Goal: Information Seeking & Learning: Find specific page/section

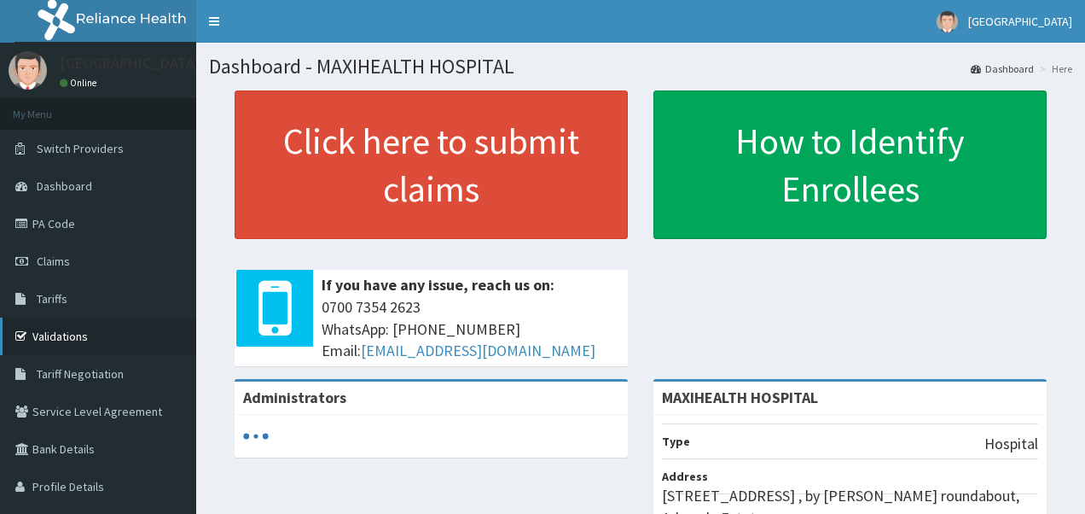
click at [84, 338] on link "Validations" at bounding box center [98, 336] width 196 height 38
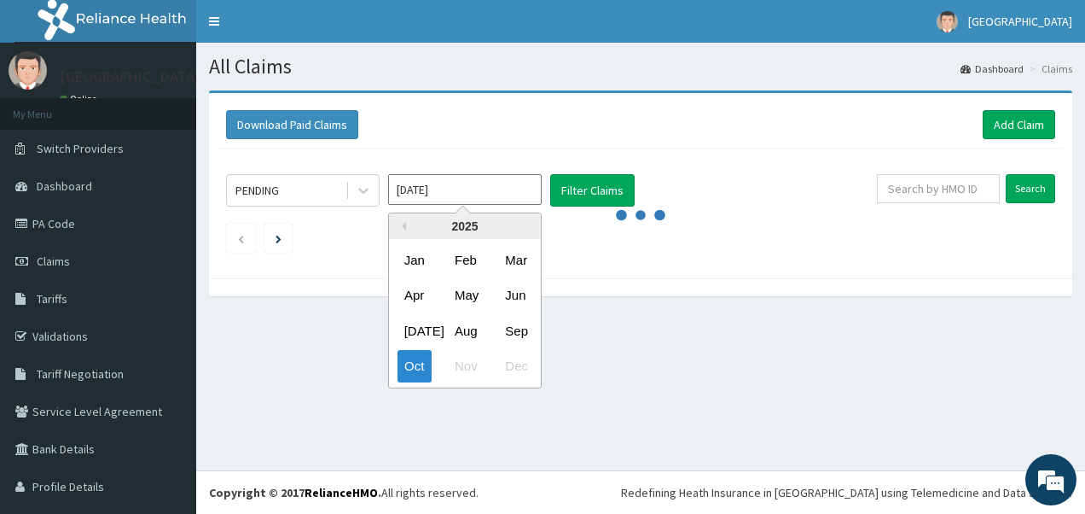
click at [448, 192] on input "Oct 2025" at bounding box center [465, 189] width 154 height 31
click at [514, 334] on div "Sep" at bounding box center [515, 331] width 34 height 32
type input "Sep 2025"
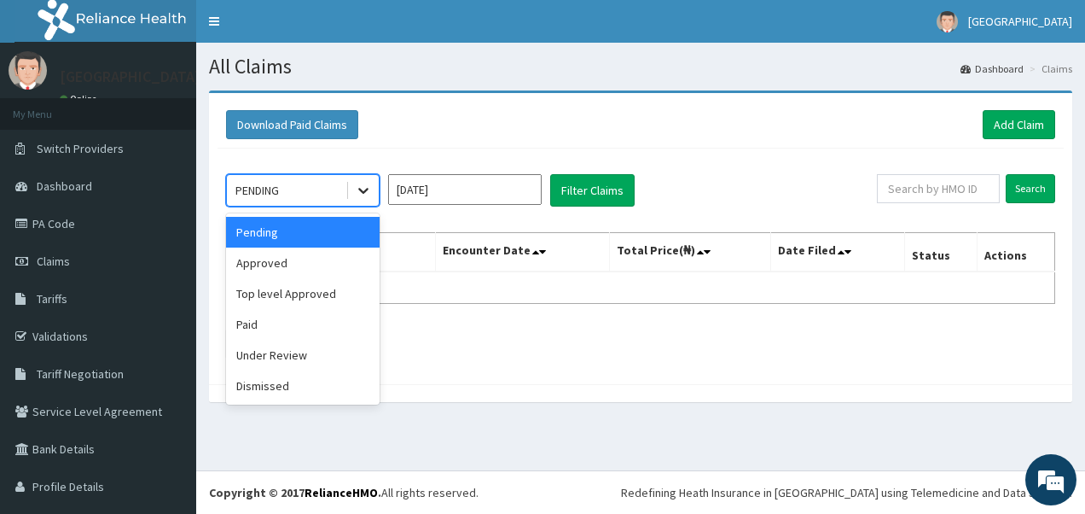
click at [360, 193] on icon at bounding box center [363, 190] width 17 height 17
click at [341, 256] on div "Approved" at bounding box center [303, 262] width 154 height 31
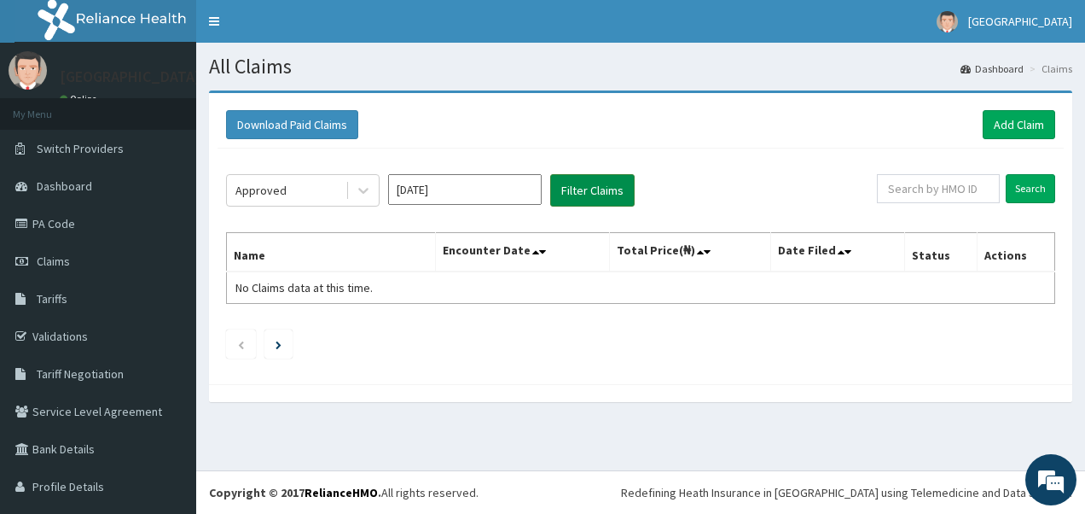
click at [593, 183] on button "Filter Claims" at bounding box center [592, 190] width 84 height 32
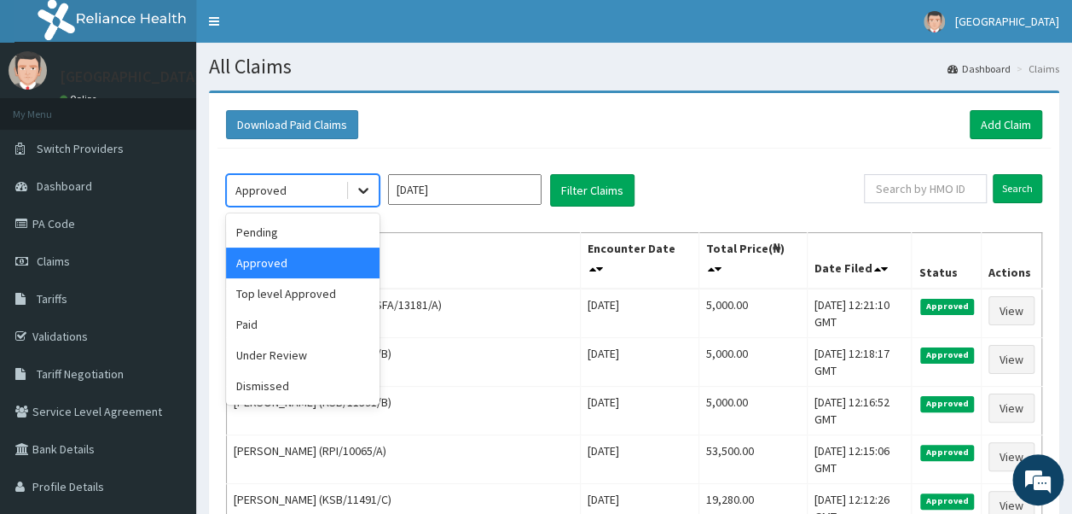
click at [364, 187] on icon at bounding box center [363, 190] width 17 height 17
click at [343, 288] on div "Top level Approved" at bounding box center [303, 293] width 154 height 31
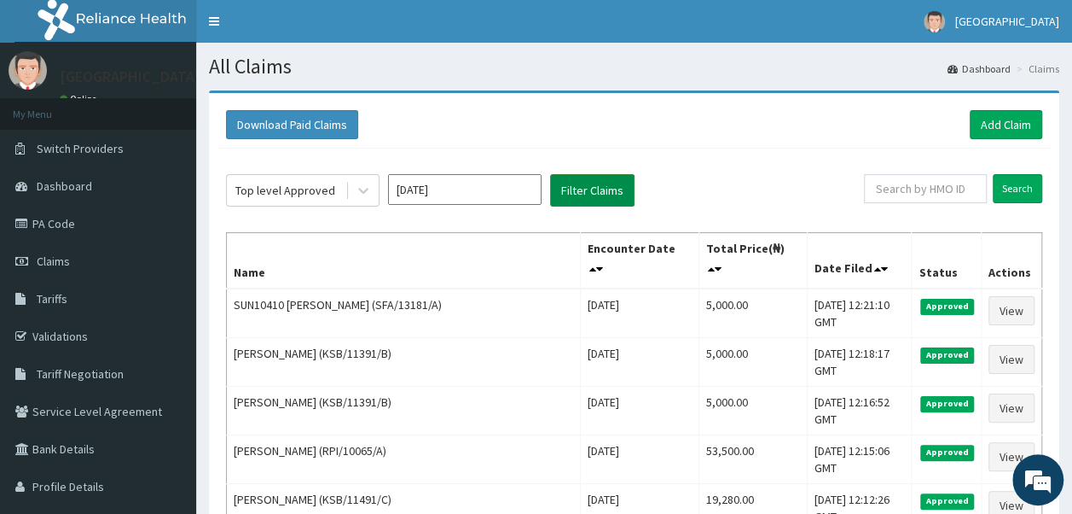
click at [590, 191] on button "Filter Claims" at bounding box center [592, 190] width 84 height 32
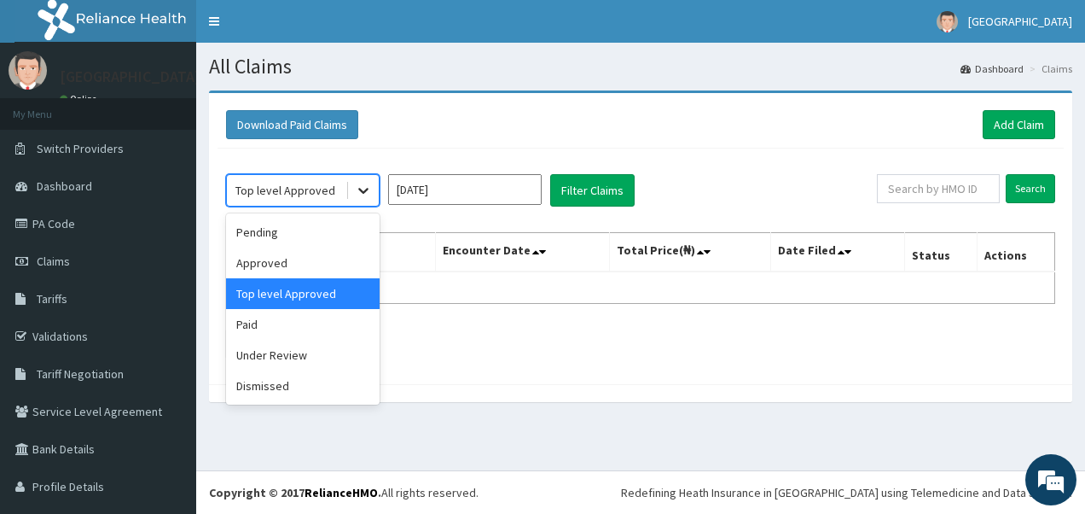
click at [364, 191] on icon at bounding box center [363, 192] width 10 height 6
click at [311, 328] on div "Paid" at bounding box center [303, 324] width 154 height 31
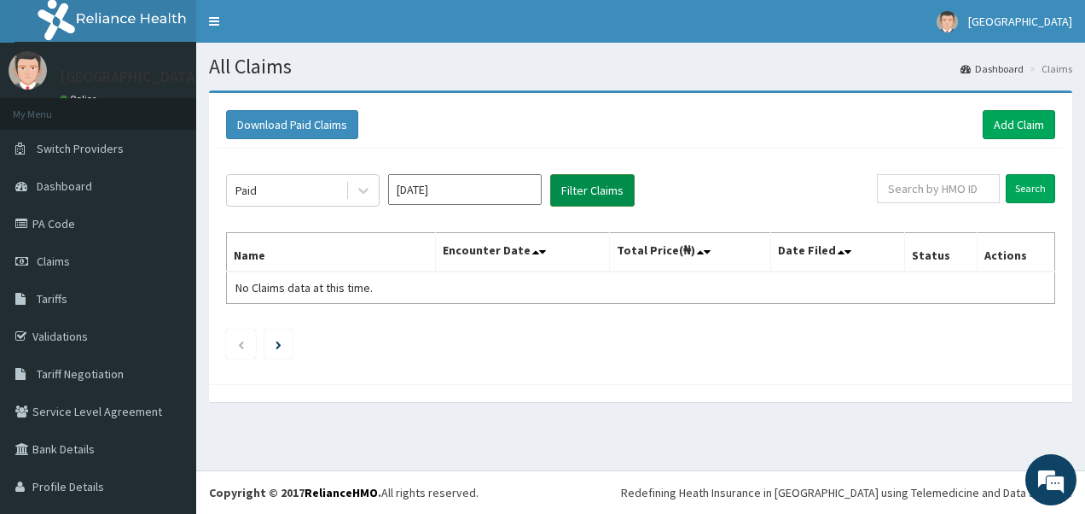
click at [584, 189] on button "Filter Claims" at bounding box center [592, 190] width 84 height 32
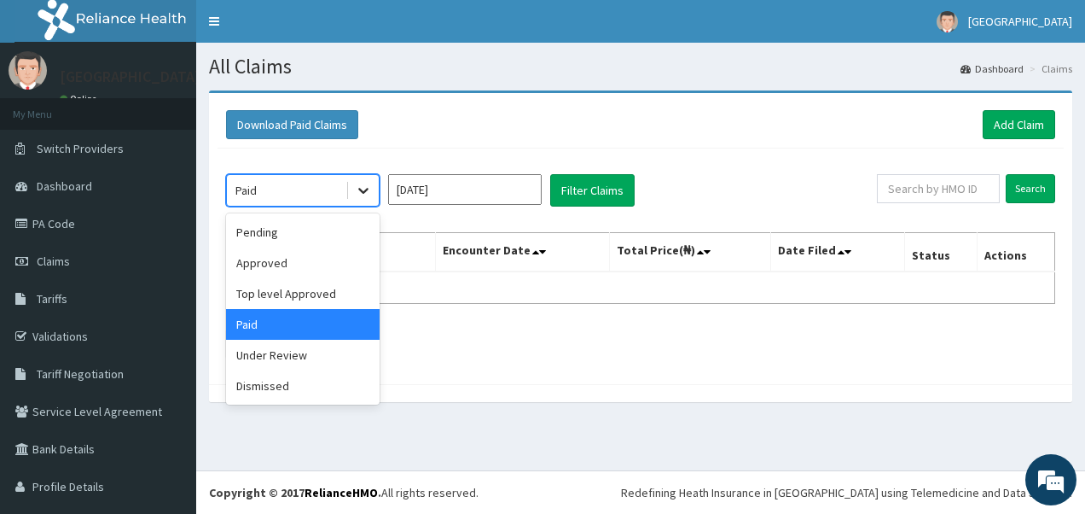
click at [360, 185] on icon at bounding box center [363, 190] width 17 height 17
click at [304, 367] on div "Under Review" at bounding box center [303, 355] width 154 height 31
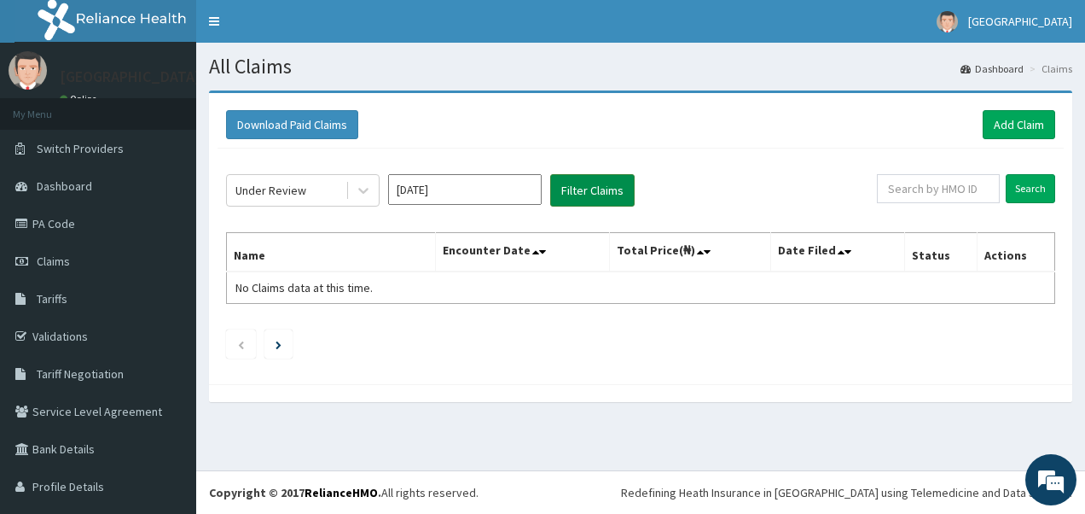
click at [593, 188] on button "Filter Claims" at bounding box center [592, 190] width 84 height 32
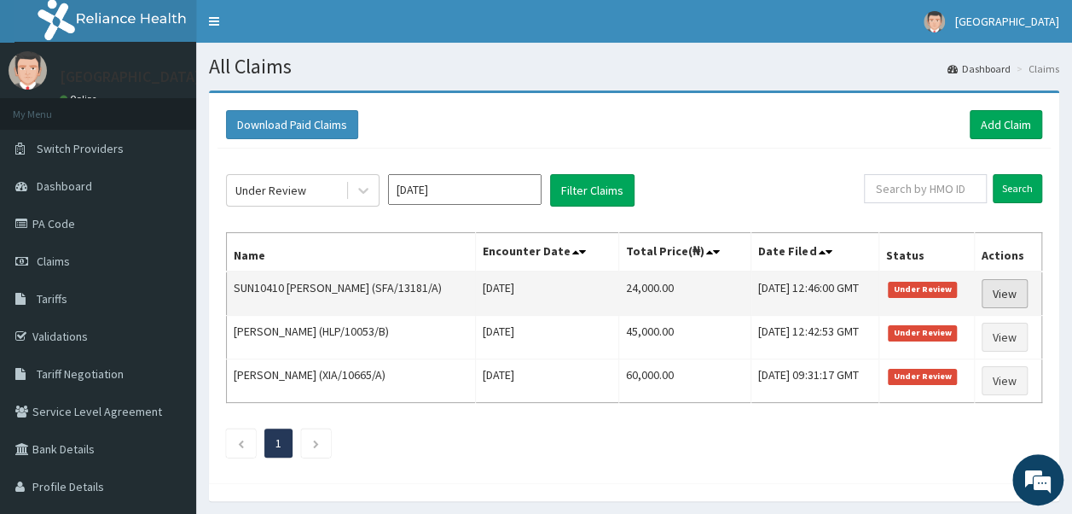
click at [1015, 290] on link "View" at bounding box center [1005, 293] width 46 height 29
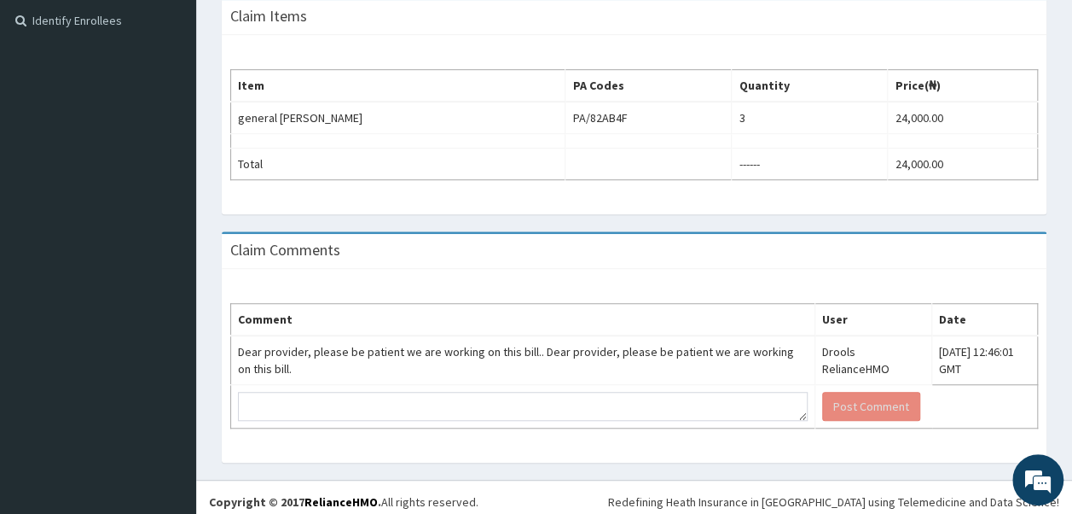
scroll to position [507, 0]
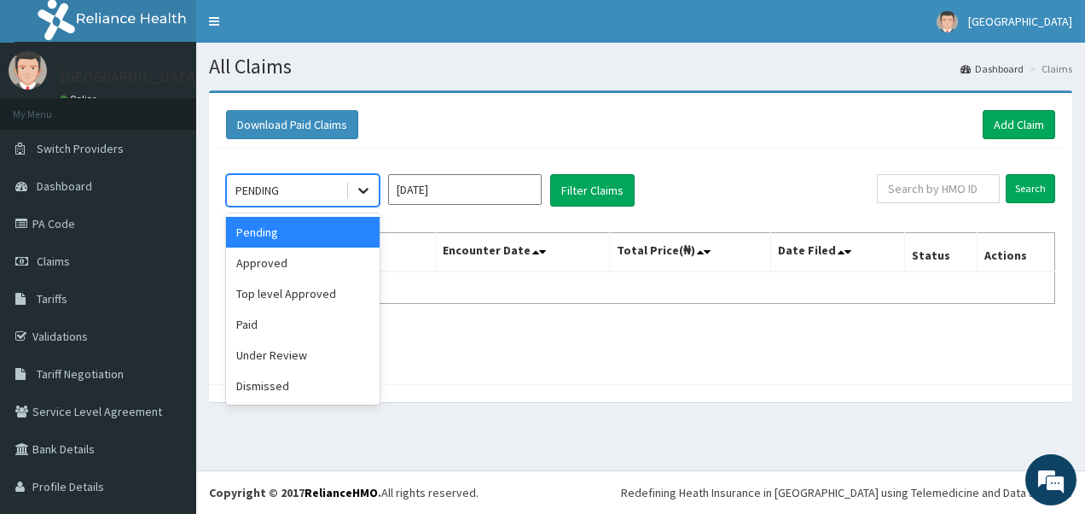
click at [370, 186] on icon at bounding box center [363, 190] width 17 height 17
click at [339, 347] on div "Under Review" at bounding box center [303, 355] width 154 height 31
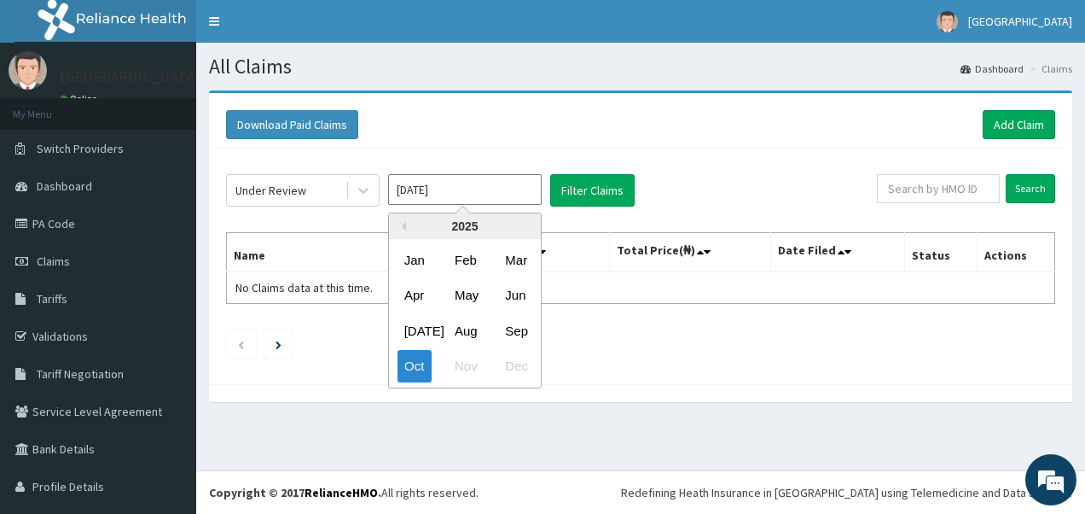
click at [505, 193] on input "Oct 2025" at bounding box center [465, 189] width 154 height 31
click at [514, 325] on div "Sep" at bounding box center [515, 331] width 34 height 32
type input "[DATE]"
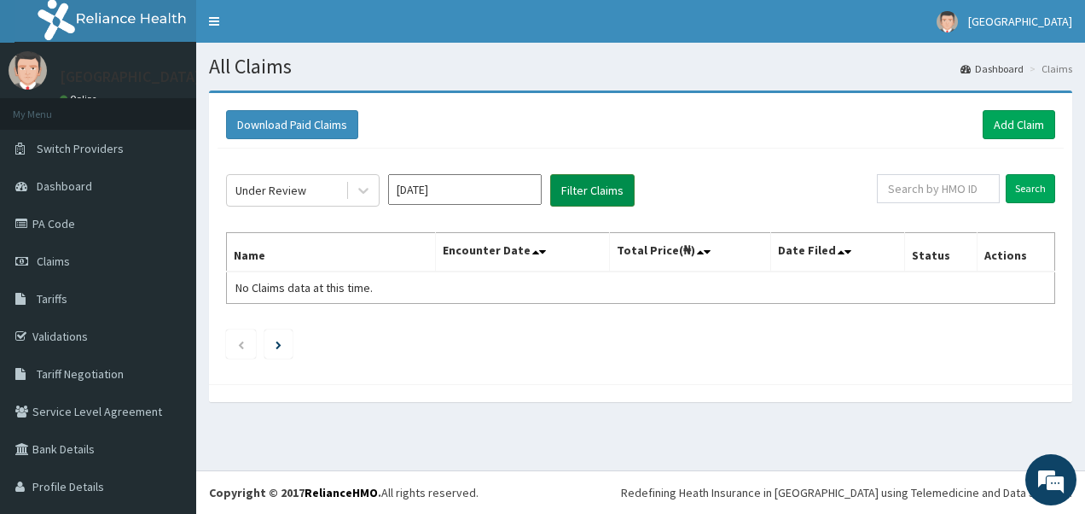
click at [597, 181] on button "Filter Claims" at bounding box center [592, 190] width 84 height 32
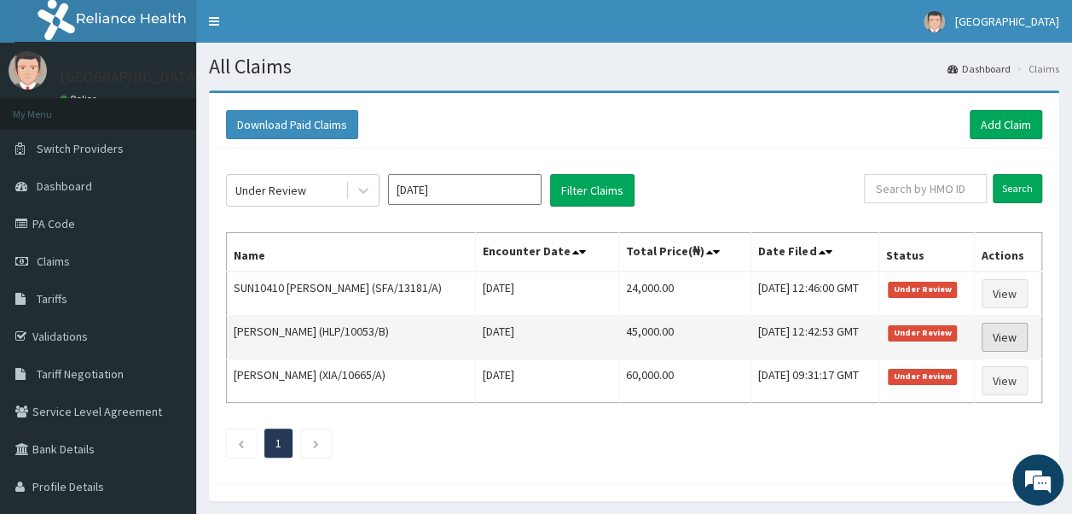
click at [1015, 330] on link "View" at bounding box center [1005, 337] width 46 height 29
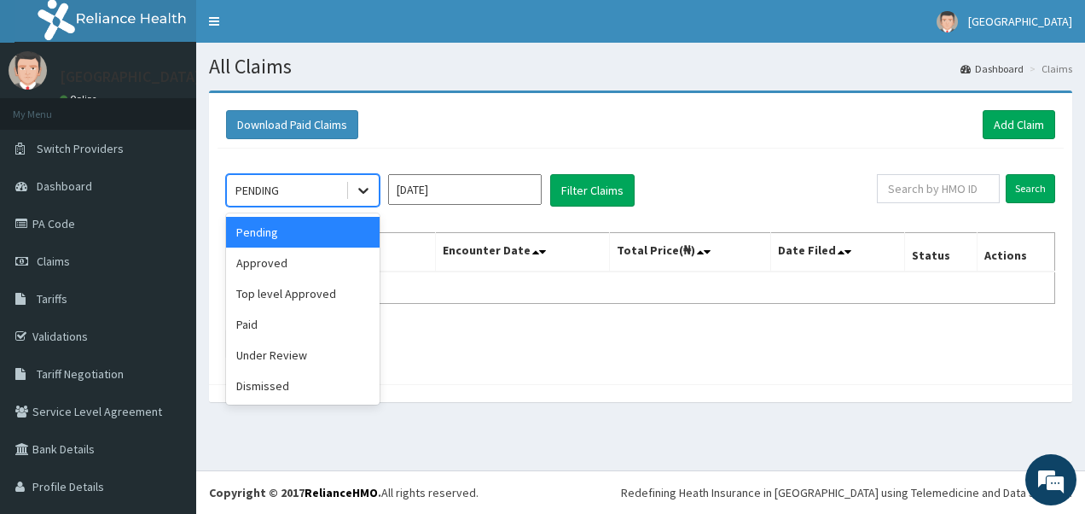
click at [364, 196] on icon at bounding box center [363, 190] width 17 height 17
click at [366, 396] on div "Dismissed" at bounding box center [303, 385] width 154 height 31
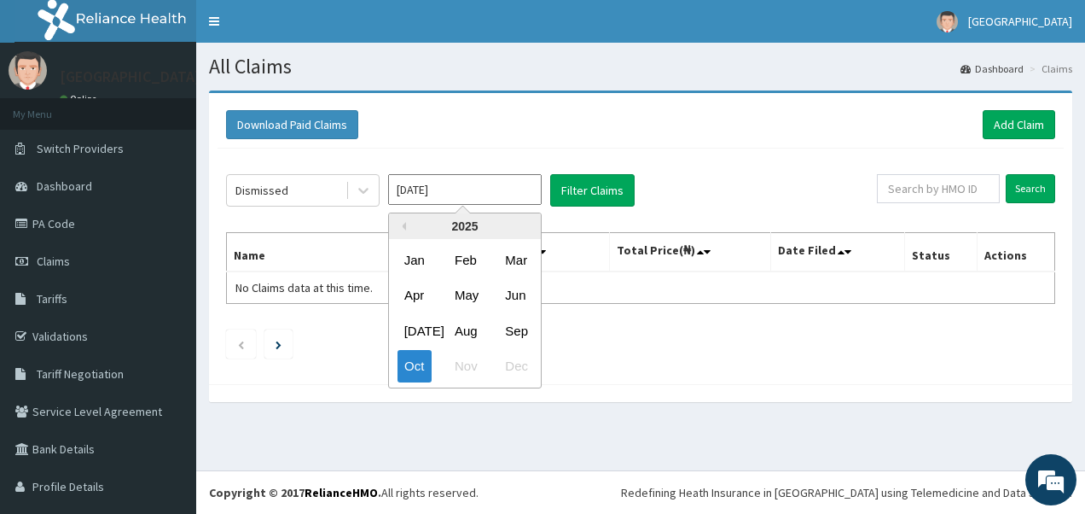
click at [506, 196] on input "Oct 2025" at bounding box center [465, 189] width 154 height 31
click at [513, 328] on div "Sep" at bounding box center [515, 331] width 34 height 32
type input "Sep 2025"
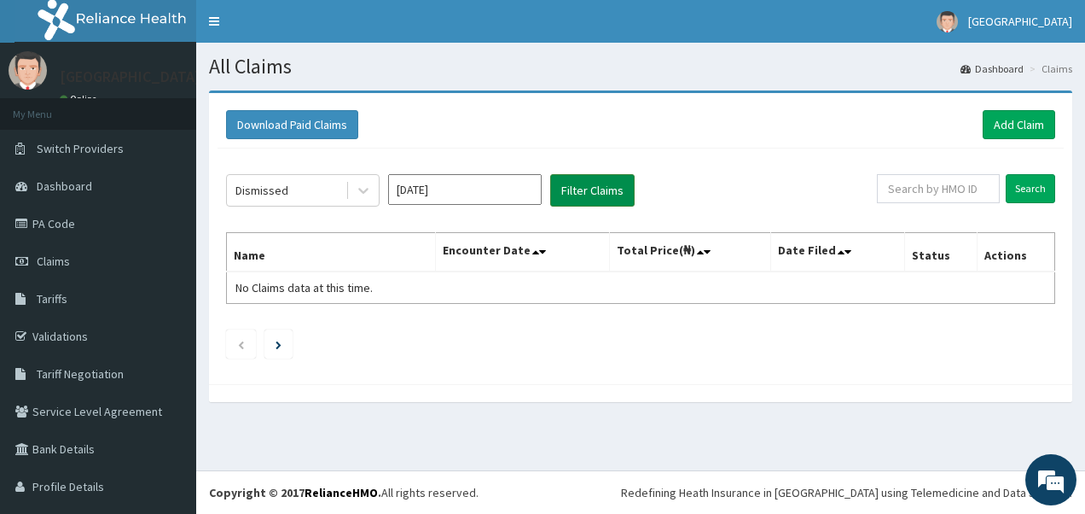
click at [602, 188] on button "Filter Claims" at bounding box center [592, 190] width 84 height 32
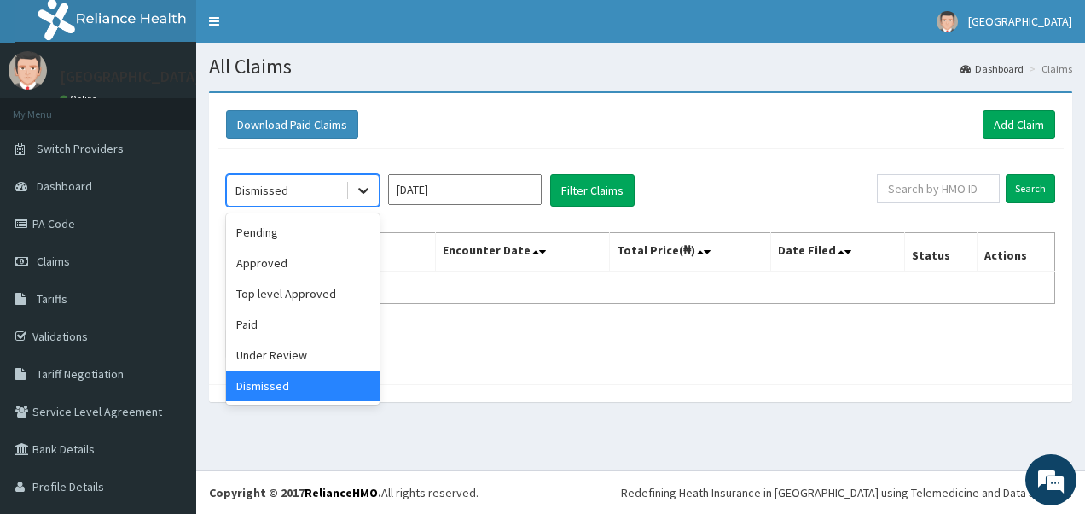
click at [363, 188] on icon at bounding box center [363, 190] width 17 height 17
click at [347, 353] on div "Under Review" at bounding box center [303, 355] width 154 height 31
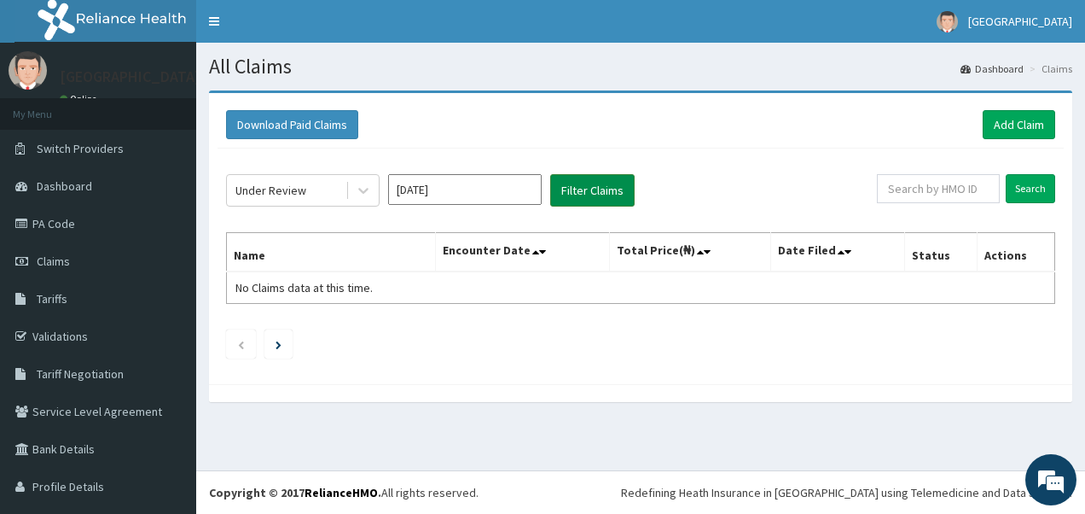
click at [592, 184] on button "Filter Claims" at bounding box center [592, 190] width 84 height 32
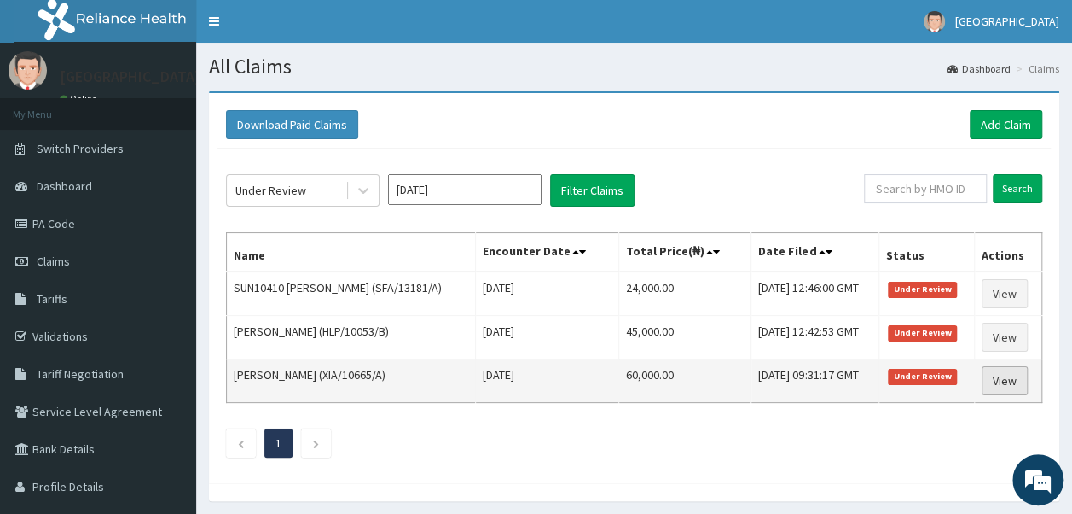
click at [1020, 379] on link "View" at bounding box center [1005, 380] width 46 height 29
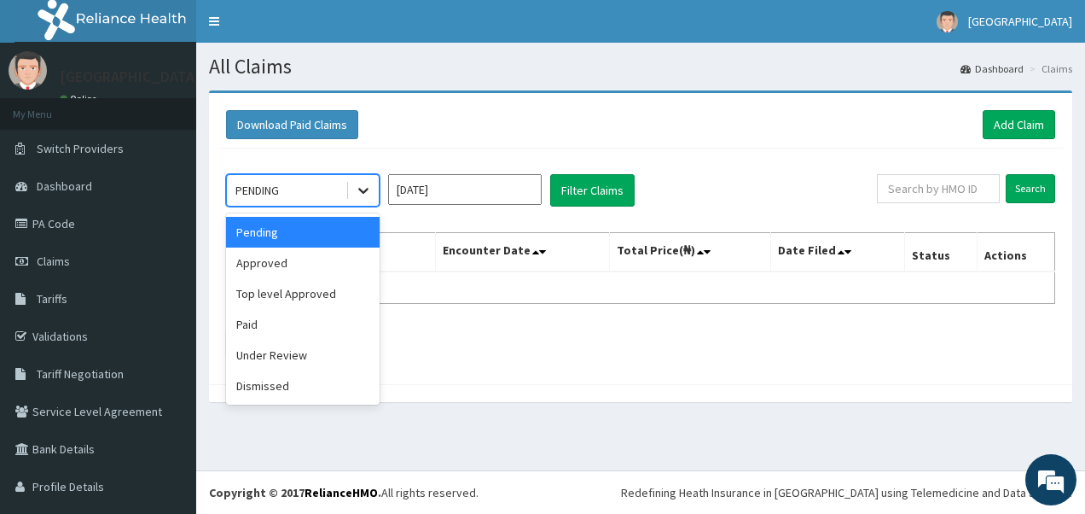
click at [369, 189] on icon at bounding box center [363, 190] width 17 height 17
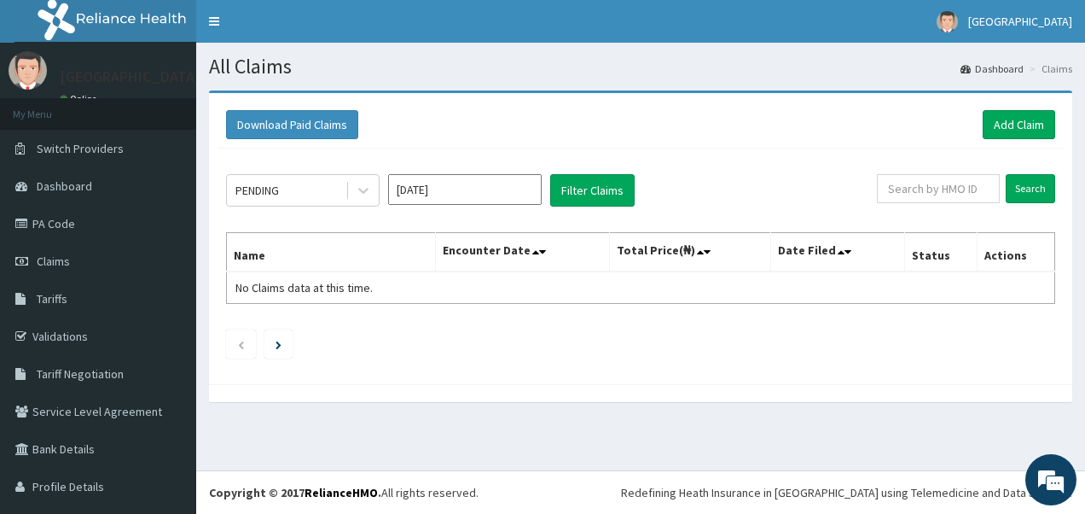
click at [645, 99] on div "Download Paid Claims Add Claim × Note you can only download claims within a max…" at bounding box center [640, 238] width 863 height 291
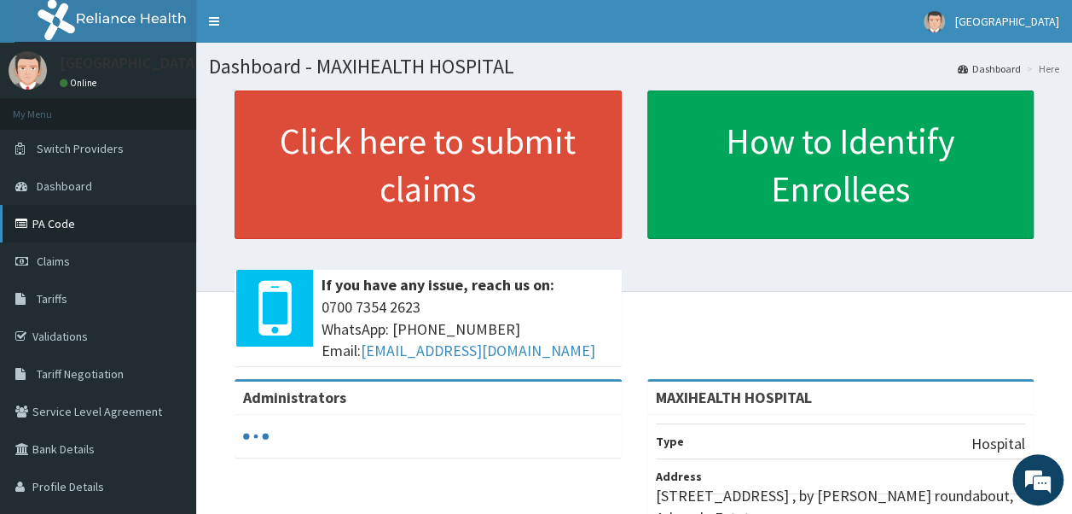
click at [124, 230] on link "PA Code" at bounding box center [98, 224] width 196 height 38
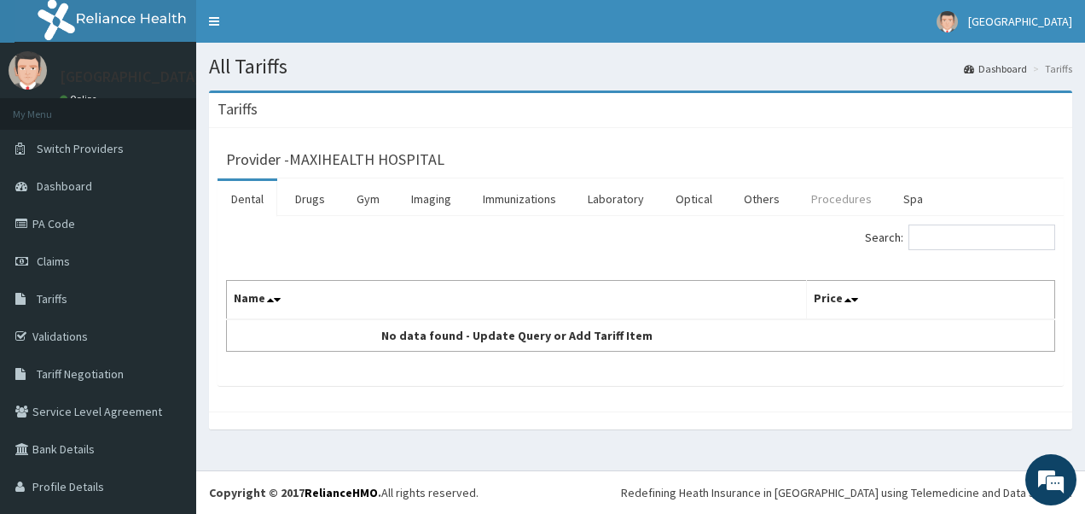
click at [822, 197] on link "Procedures" at bounding box center [842, 199] width 88 height 36
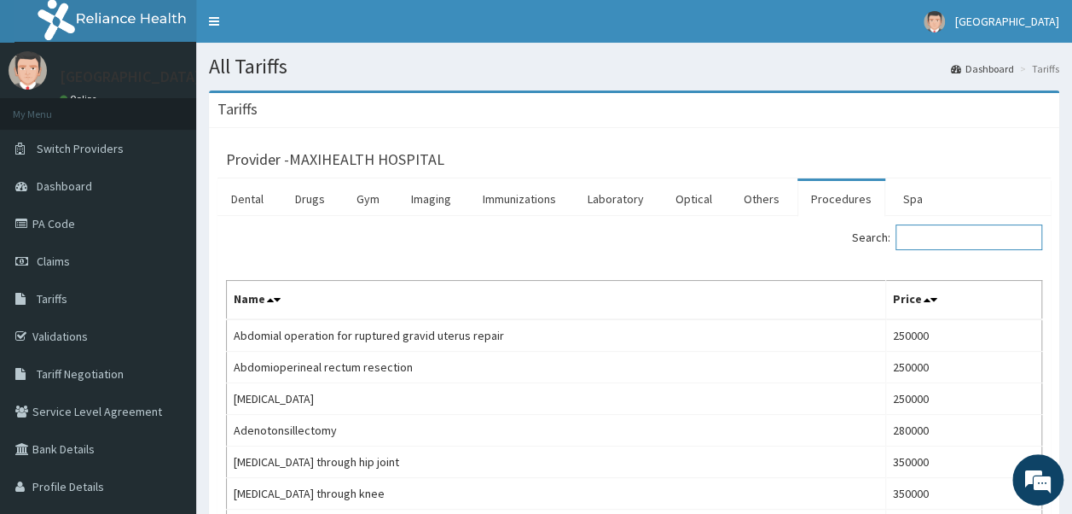
click at [955, 239] on input "Search:" at bounding box center [969, 237] width 147 height 26
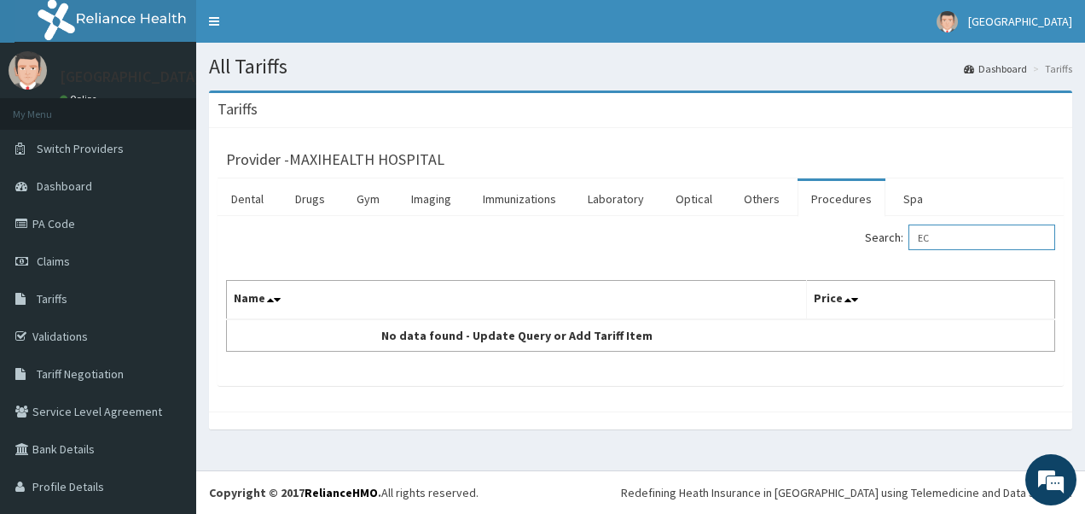
type input "E"
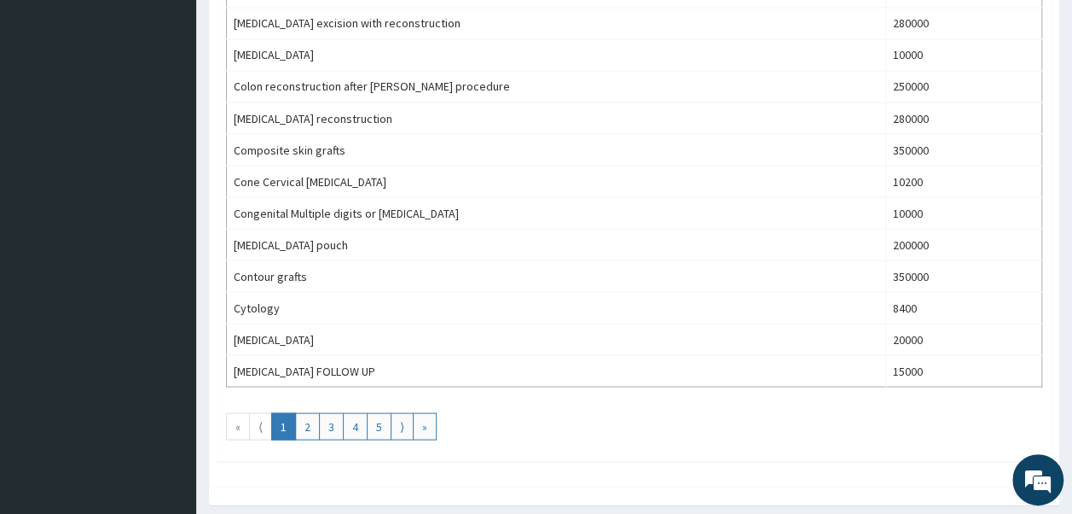
scroll to position [1536, 0]
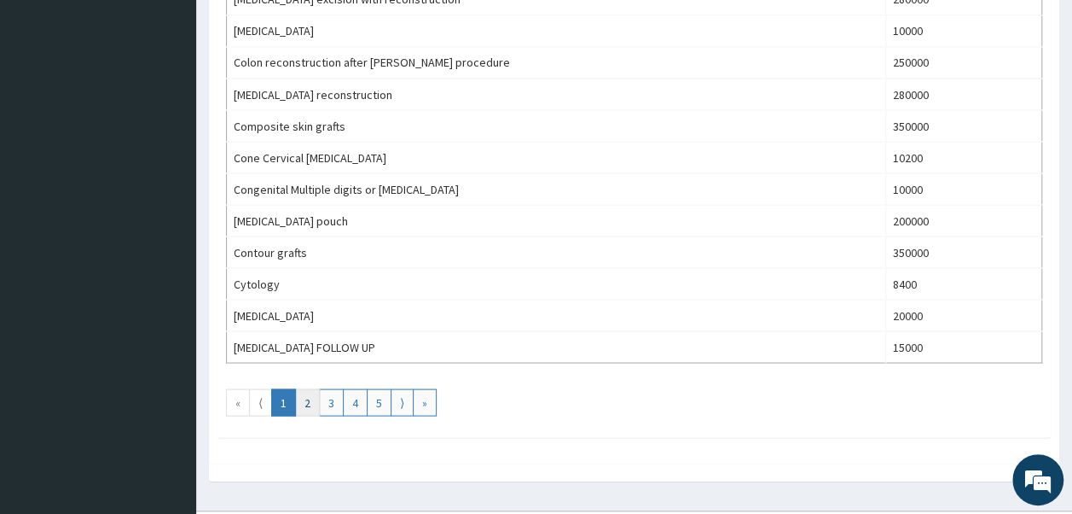
click at [314, 389] on link "2" at bounding box center [307, 401] width 25 height 27
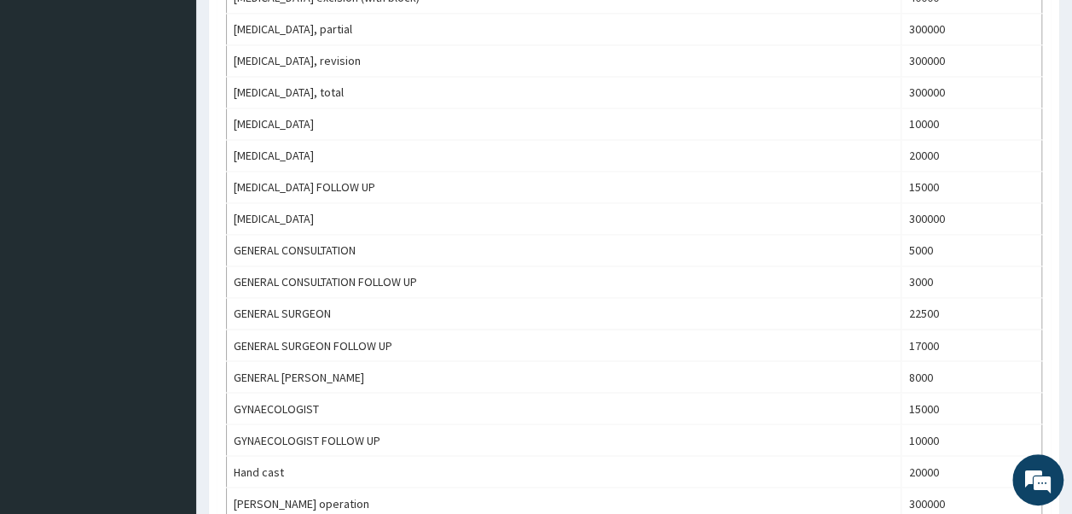
scroll to position [1318, 0]
